Goal: Task Accomplishment & Management: Complete application form

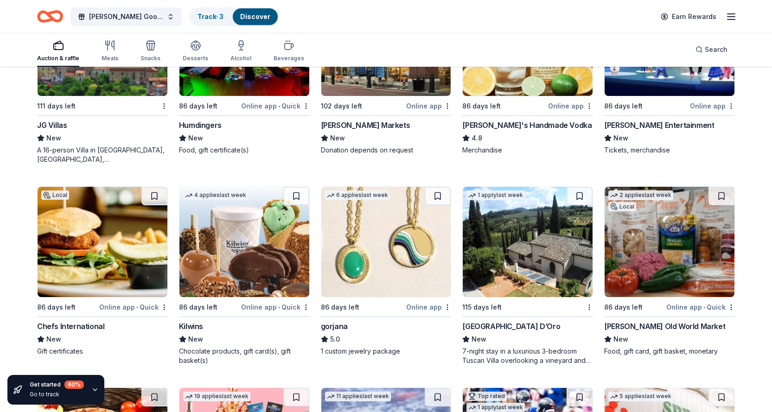
scroll to position [1735, 0]
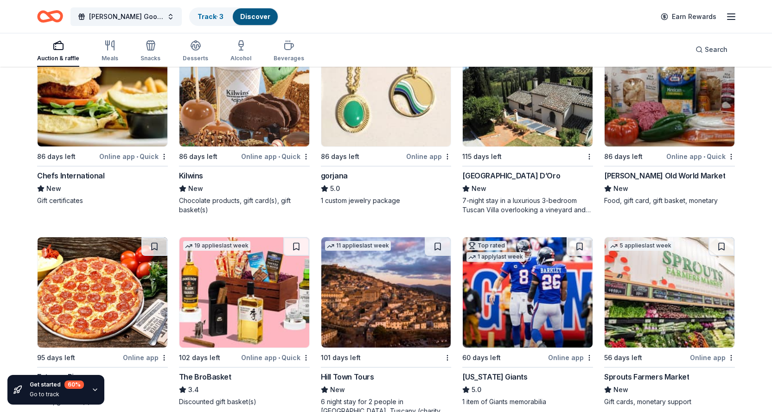
click at [75, 178] on div "Chefs International" at bounding box center [70, 175] width 67 height 11
click at [194, 175] on div "Kilwins" at bounding box center [191, 175] width 24 height 11
click at [620, 176] on div "Livoti's Old World Market" at bounding box center [664, 175] width 121 height 11
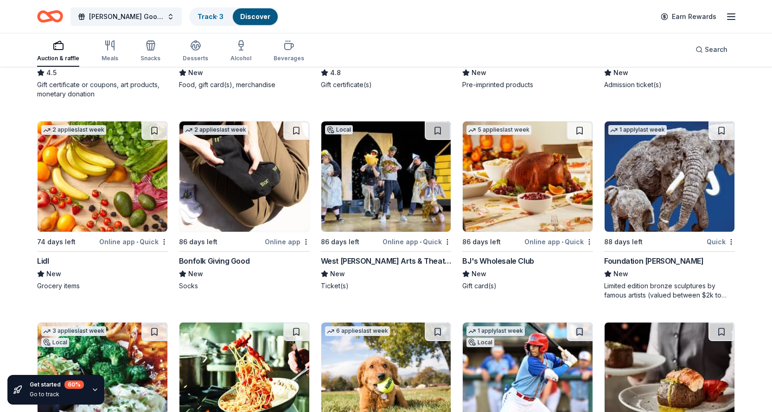
scroll to position [2261, 0]
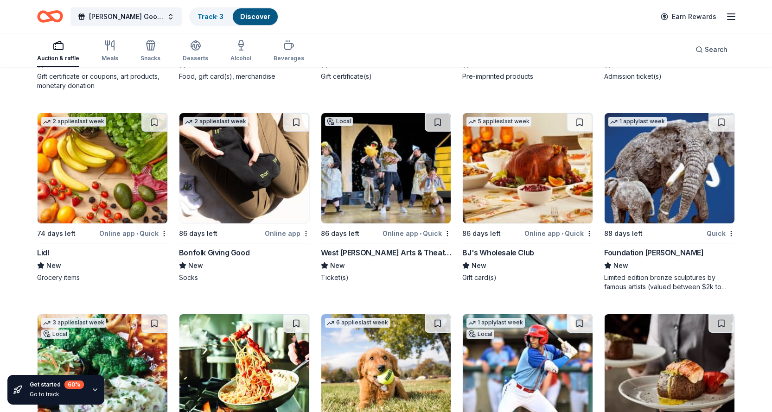
click at [81, 193] on img at bounding box center [103, 168] width 130 height 110
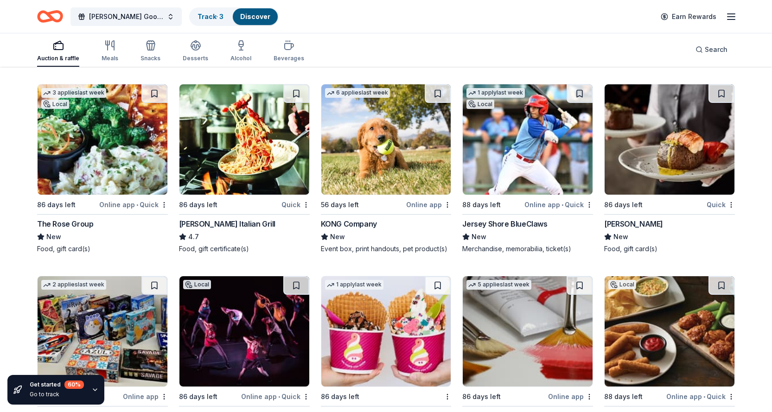
scroll to position [2493, 0]
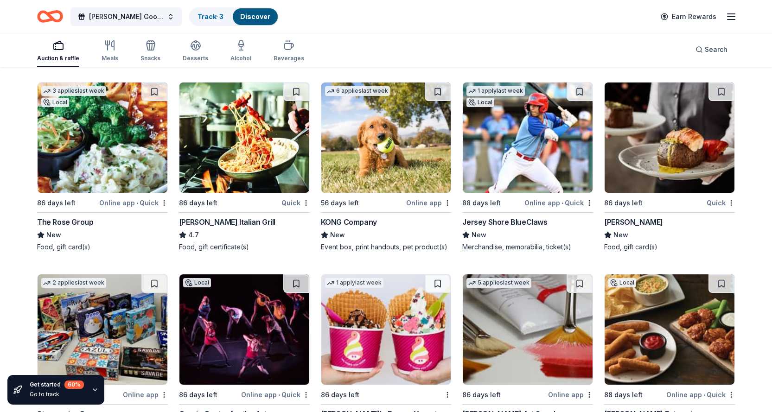
click at [76, 224] on div "The Rose Group" at bounding box center [65, 221] width 56 height 11
click at [350, 221] on div "KONG Company" at bounding box center [349, 221] width 56 height 11
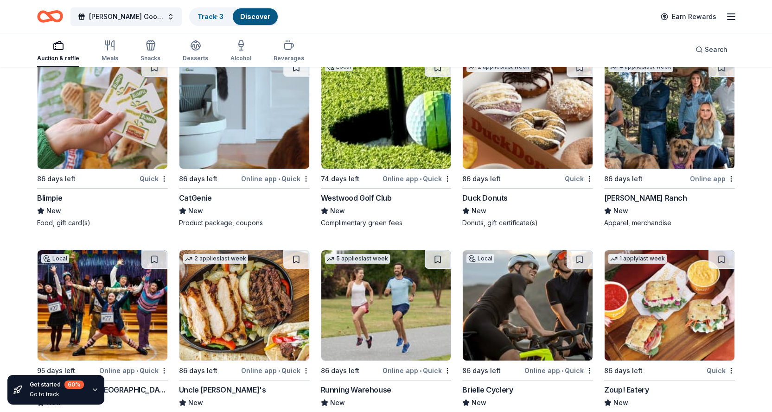
scroll to position [3001, 0]
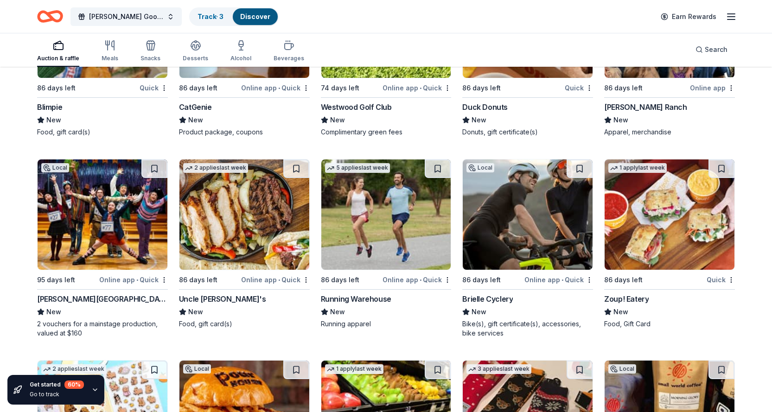
click at [211, 299] on div "Uncle [PERSON_NAME]'s" at bounding box center [222, 298] width 87 height 11
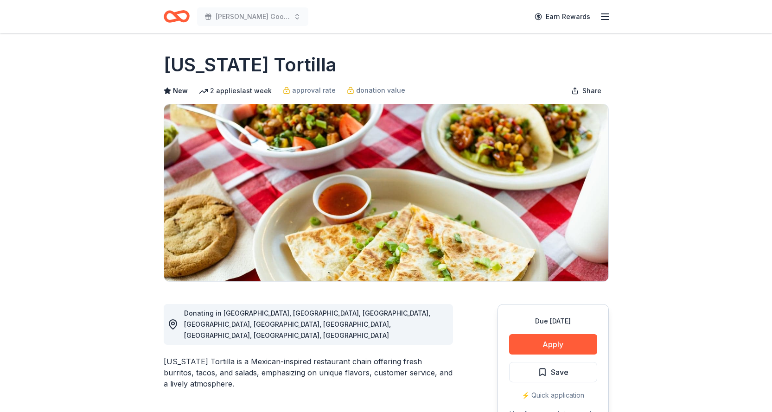
click at [177, 15] on icon "Home" at bounding box center [180, 16] width 14 height 9
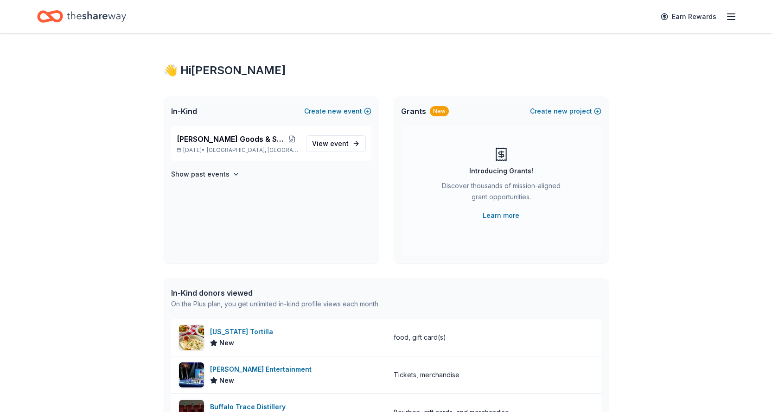
click at [732, 19] on line "button" at bounding box center [730, 19] width 7 height 0
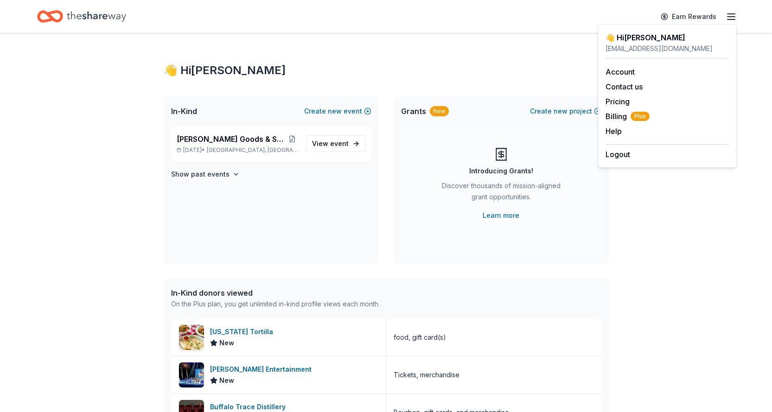
click at [294, 64] on div "👋 Hi Martha" at bounding box center [386, 70] width 445 height 15
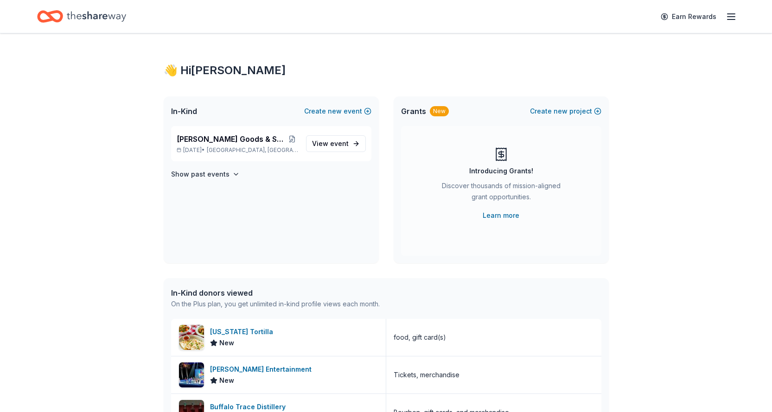
click at [43, 13] on icon "Home" at bounding box center [50, 17] width 26 height 22
click at [732, 19] on line "button" at bounding box center [730, 19] width 7 height 0
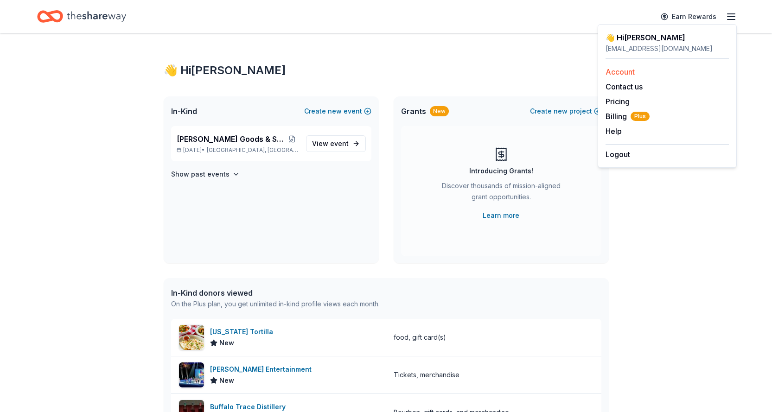
click at [627, 73] on link "Account" at bounding box center [619, 71] width 29 height 9
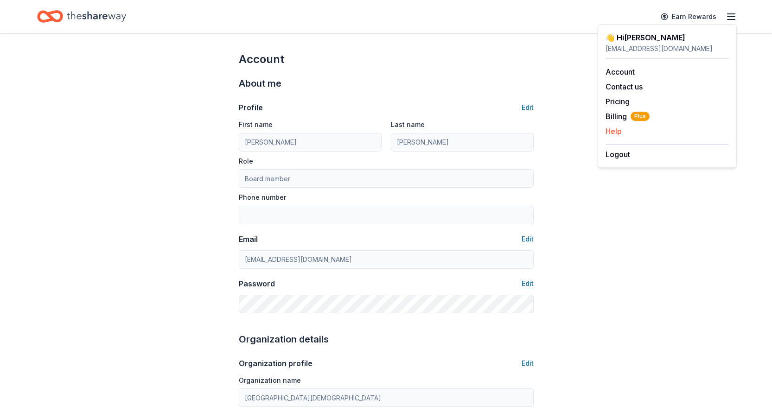
click at [615, 134] on button "Help" at bounding box center [613, 131] width 16 height 11
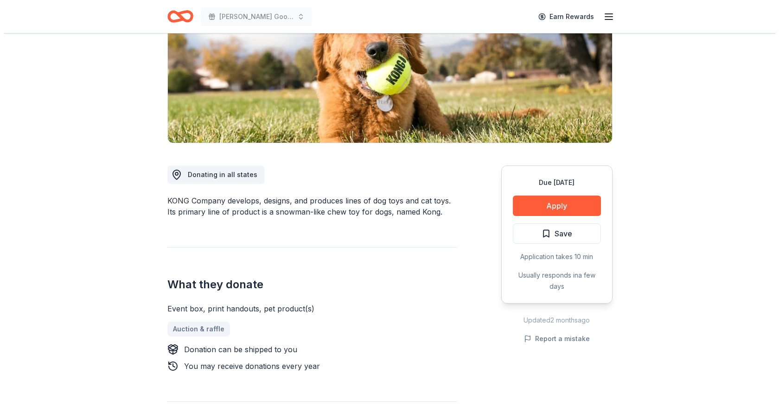
scroll to position [139, 0]
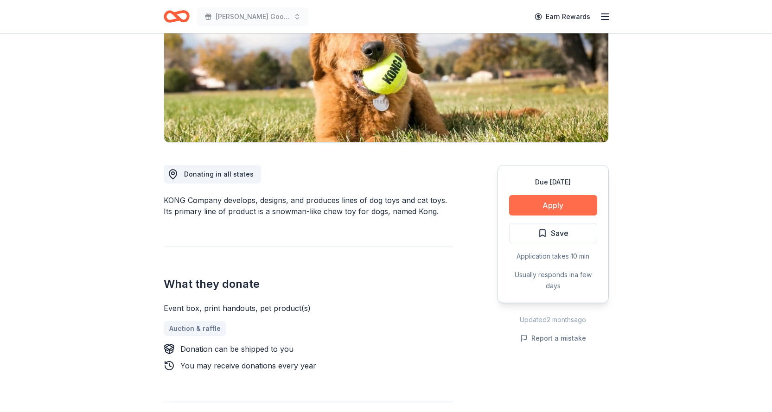
click at [524, 210] on button "Apply" at bounding box center [553, 205] width 88 height 20
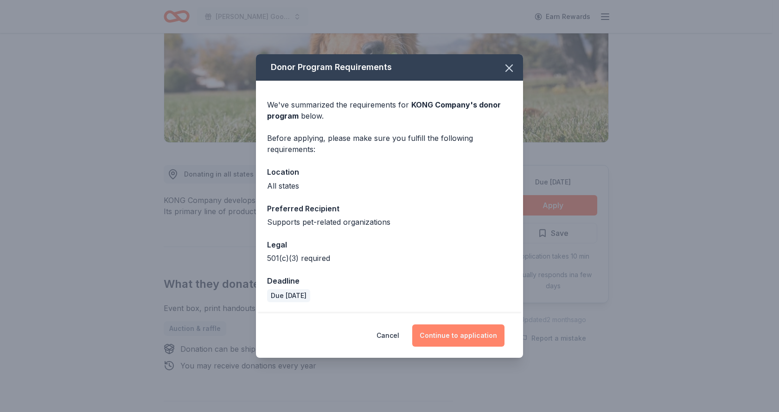
click at [467, 339] on button "Continue to application" at bounding box center [458, 335] width 92 height 22
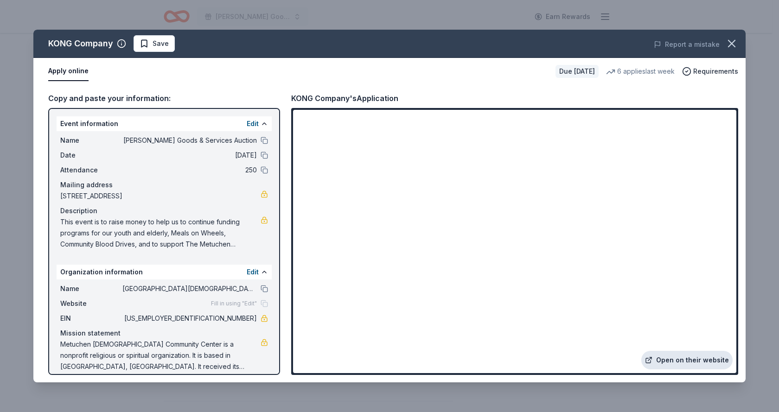
click at [676, 360] on link "Open on their website" at bounding box center [686, 360] width 91 height 19
